Goal: Find specific page/section: Find specific page/section

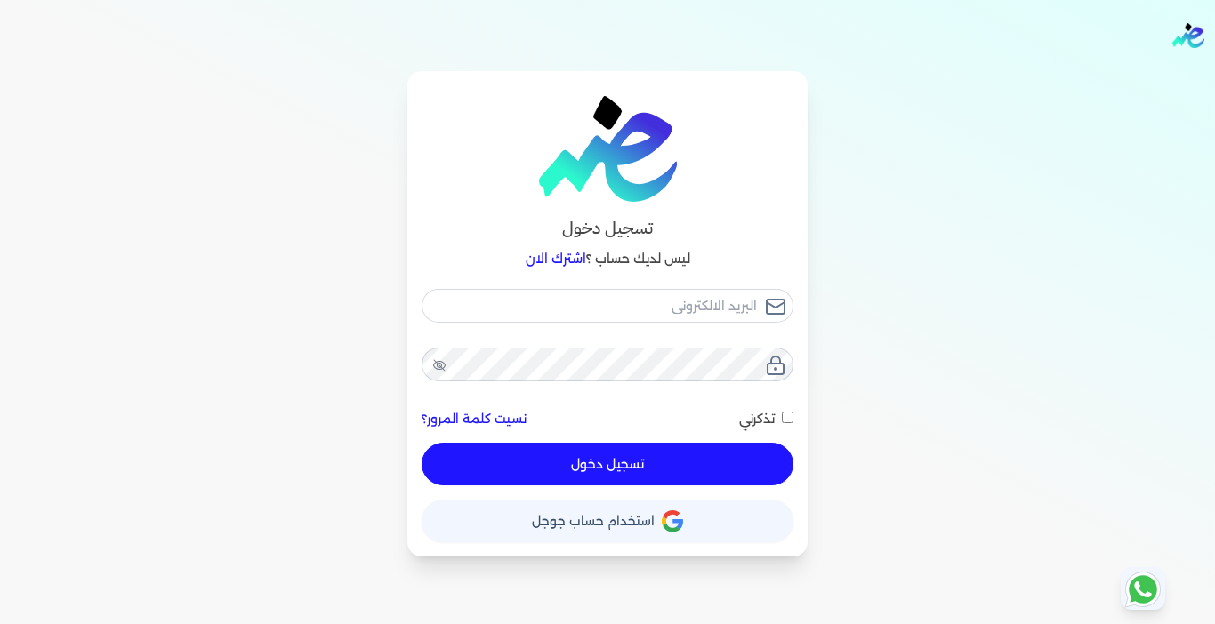
click at [624, 525] on span "استخدام حساب جوجل" at bounding box center [593, 521] width 123 height 12
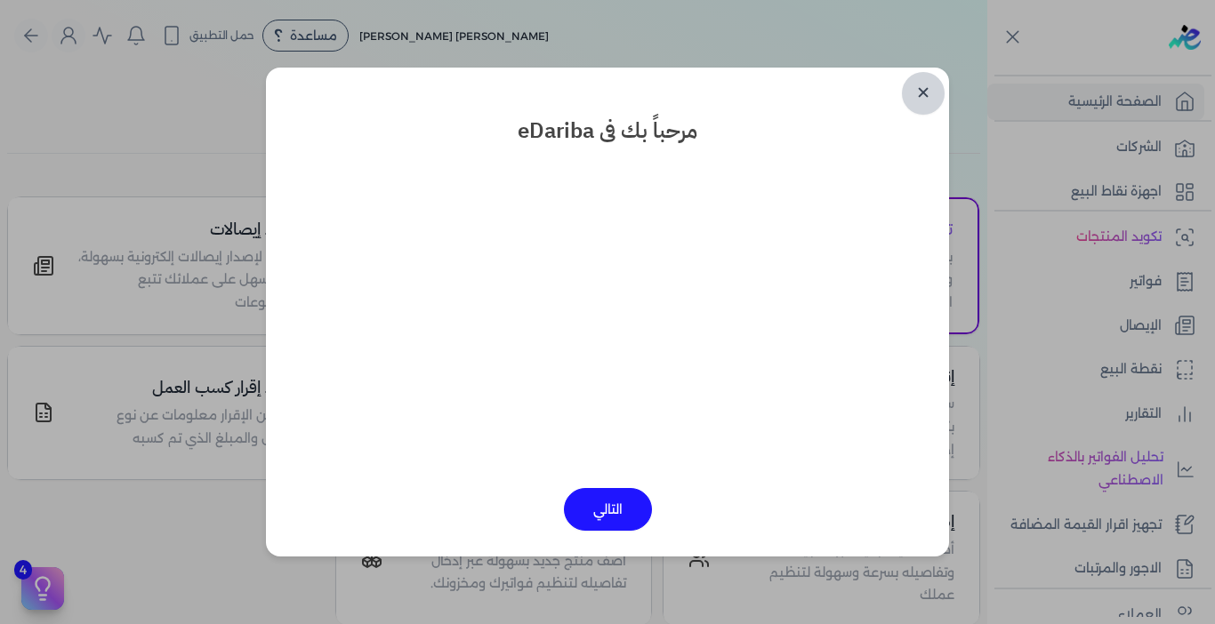
click at [921, 113] on link "✕" at bounding box center [923, 93] width 43 height 43
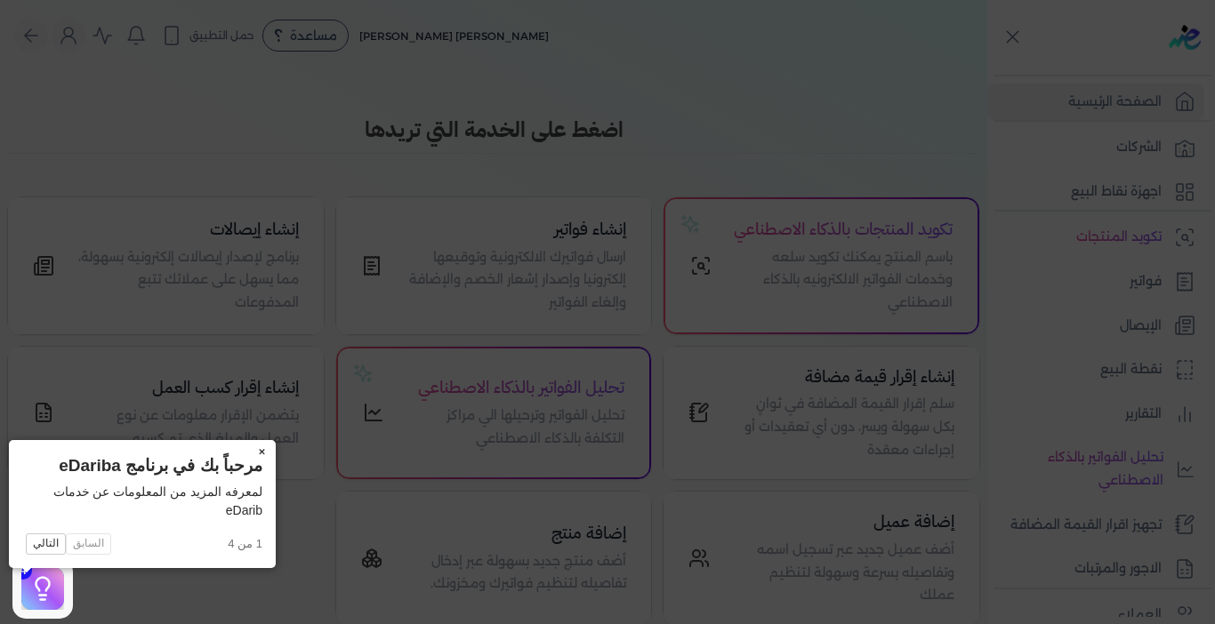
click at [247, 449] on button "×" at bounding box center [261, 452] width 28 height 25
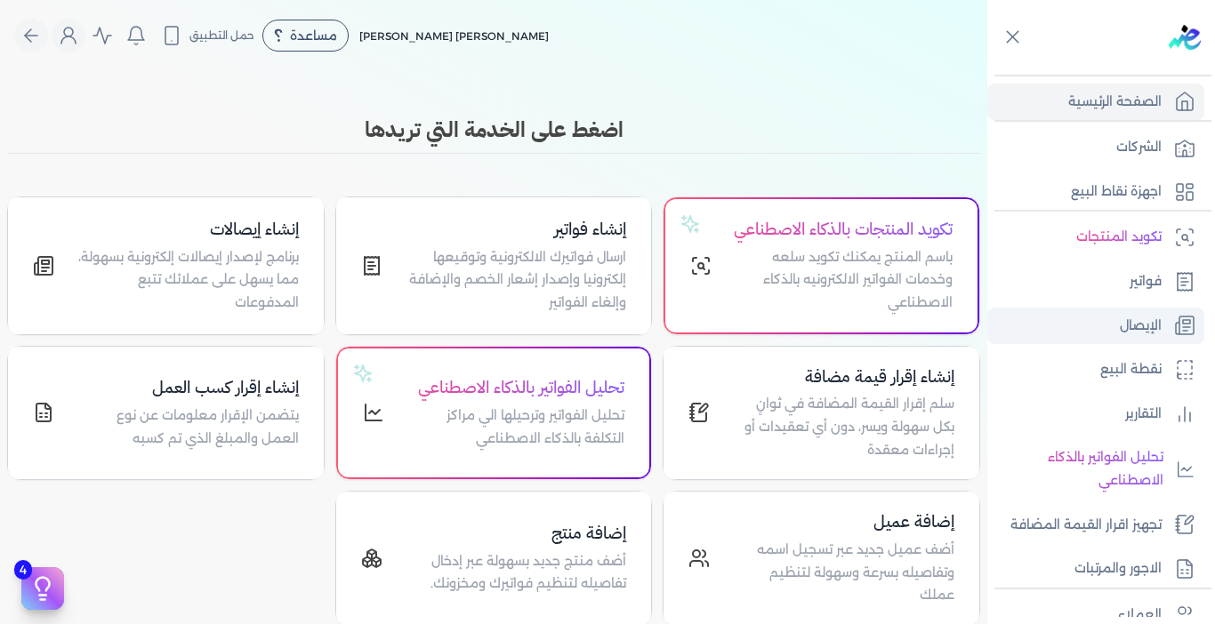
click at [1135, 324] on p "الإيصال" at bounding box center [1141, 326] width 42 height 23
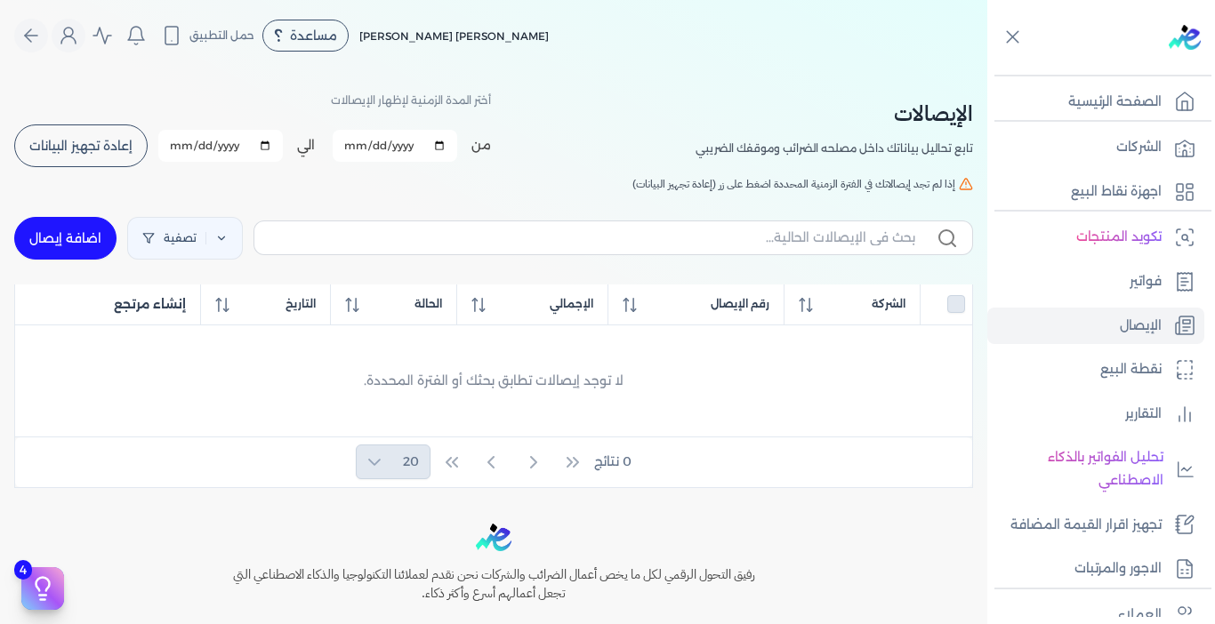
click at [111, 147] on span "إعادة تجهيز البيانات" at bounding box center [80, 146] width 103 height 12
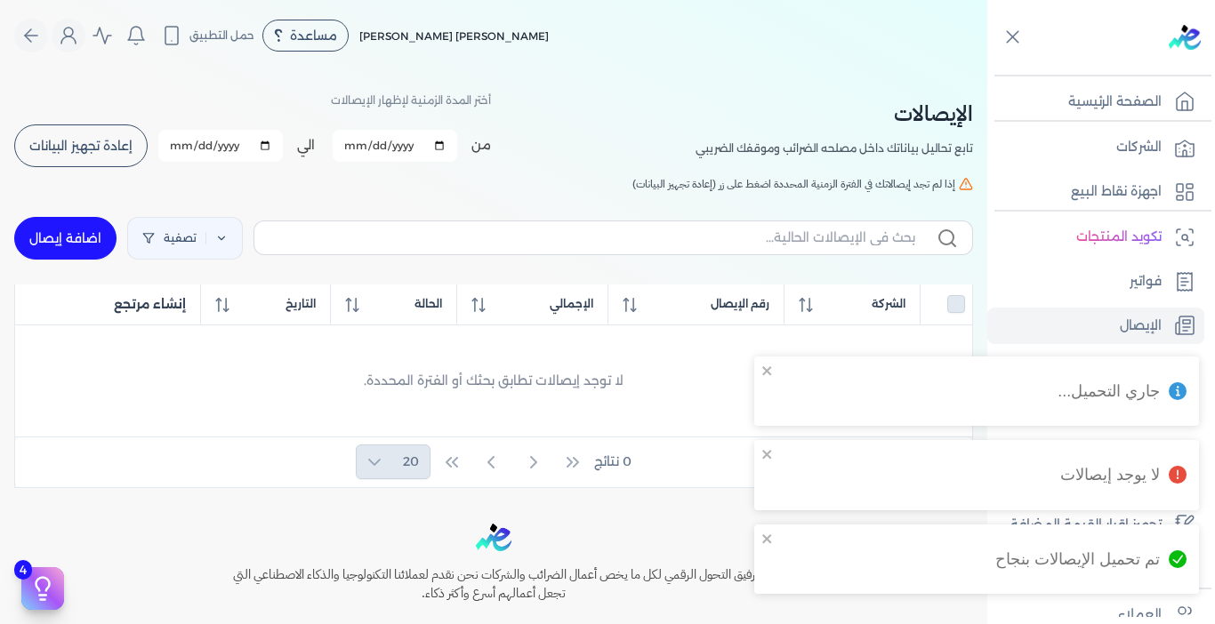
checkbox input "false"
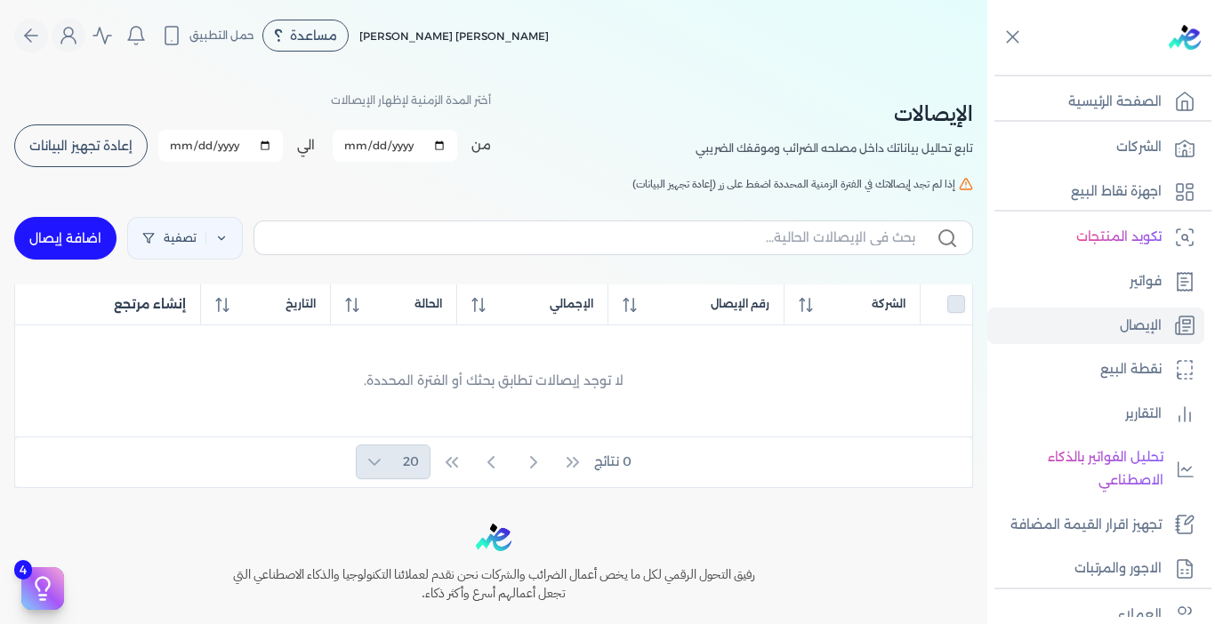
click at [357, 146] on input "[DATE]" at bounding box center [395, 146] width 125 height 32
click at [219, 192] on div "الإيصالات تابع تحاليل بياناتك داخل مصلحه الضرائب وموقفك الضريبي أختر المدة الزم…" at bounding box center [493, 279] width 987 height 417
type input "[DATE]"
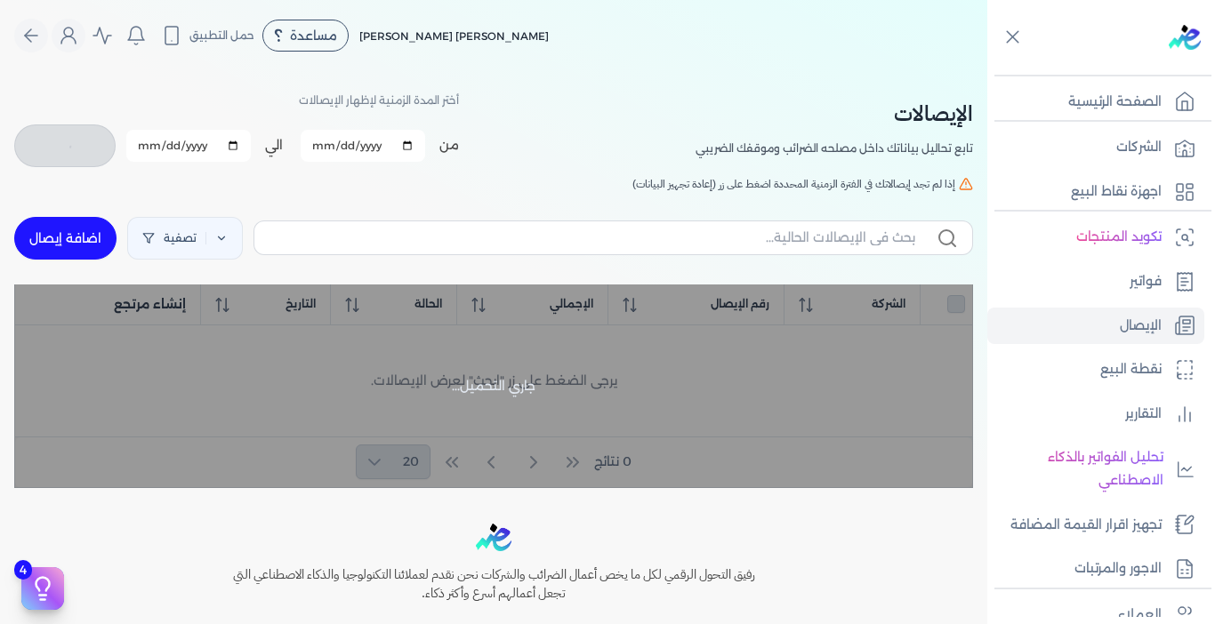
checkbox input "false"
